Goal: Check status: Check status

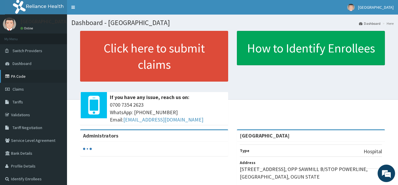
click at [36, 75] on link "PA Code" at bounding box center [33, 76] width 67 height 13
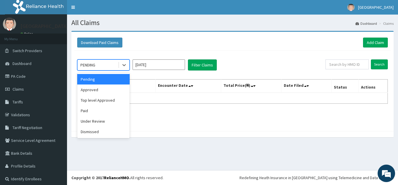
click at [111, 114] on div "Paid" at bounding box center [103, 110] width 52 height 10
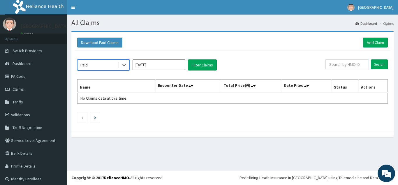
click at [177, 68] on input "Oct 2025" at bounding box center [158, 64] width 52 height 10
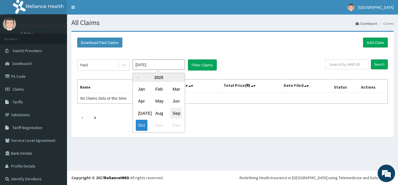
click at [176, 114] on div "Sep" at bounding box center [176, 113] width 12 height 11
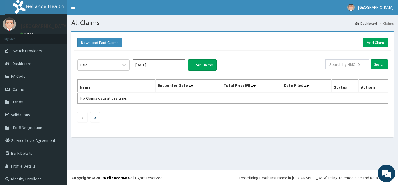
click at [178, 72] on div "Paid Sep 2025 Filter Claims Search Name Encounter Date Total Price(₦) Date File…" at bounding box center [232, 89] width 316 height 77
click at [172, 72] on div "Paid Sep 2025 Filter Claims Search Name Encounter Date Total Price(₦) Date File…" at bounding box center [232, 89] width 316 height 77
click at [174, 66] on input "Sep 2025" at bounding box center [158, 64] width 52 height 10
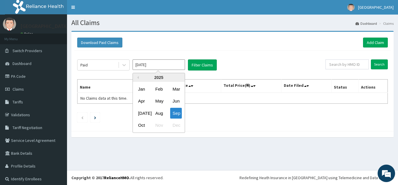
click at [144, 131] on div "Oct Nov Dec" at bounding box center [159, 125] width 52 height 12
click at [141, 124] on div "Oct" at bounding box center [142, 125] width 12 height 11
type input "Oct 2025"
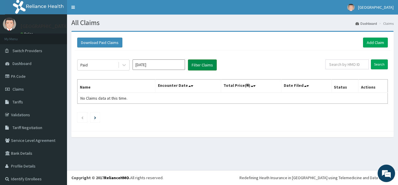
click at [199, 68] on button "Filter Claims" at bounding box center [202, 64] width 29 height 11
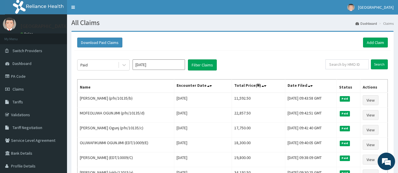
click at [83, 108] on td "MOFEOLUWA OGUNJIMI (pfn/10135/d)" at bounding box center [125, 115] width 97 height 15
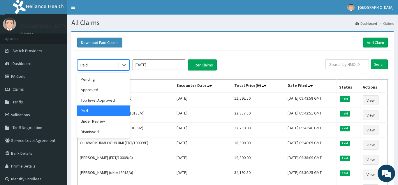
click at [102, 91] on div "Approved" at bounding box center [103, 89] width 52 height 10
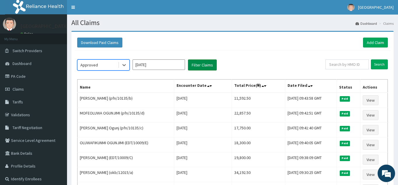
click at [211, 67] on button "Filter Claims" at bounding box center [202, 64] width 29 height 11
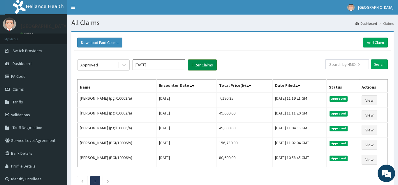
click at [211, 67] on button "Filter Claims" at bounding box center [202, 64] width 29 height 11
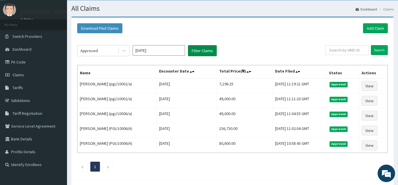
scroll to position [15, 0]
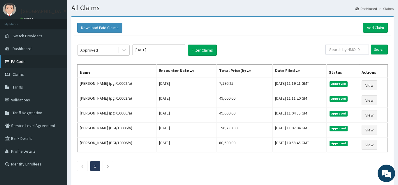
click at [32, 61] on link "PA Code" at bounding box center [33, 61] width 67 height 13
